Goal: Register for event/course

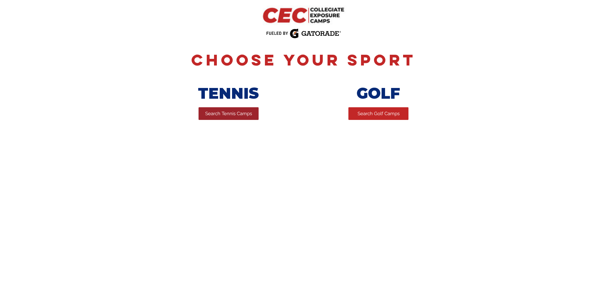
click at [207, 119] on link "Search Tennis Camps" at bounding box center [228, 113] width 60 height 13
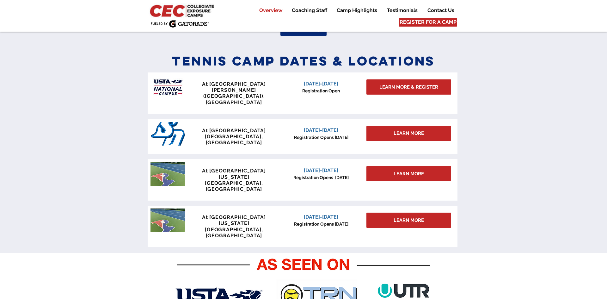
scroll to position [262, 0]
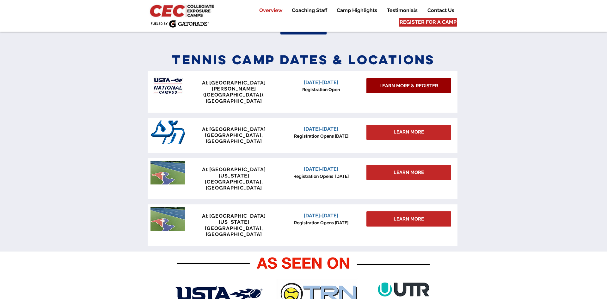
click at [380, 86] on span "LEARN MORE & REGISTER" at bounding box center [408, 85] width 59 height 7
